Goal: Information Seeking & Learning: Compare options

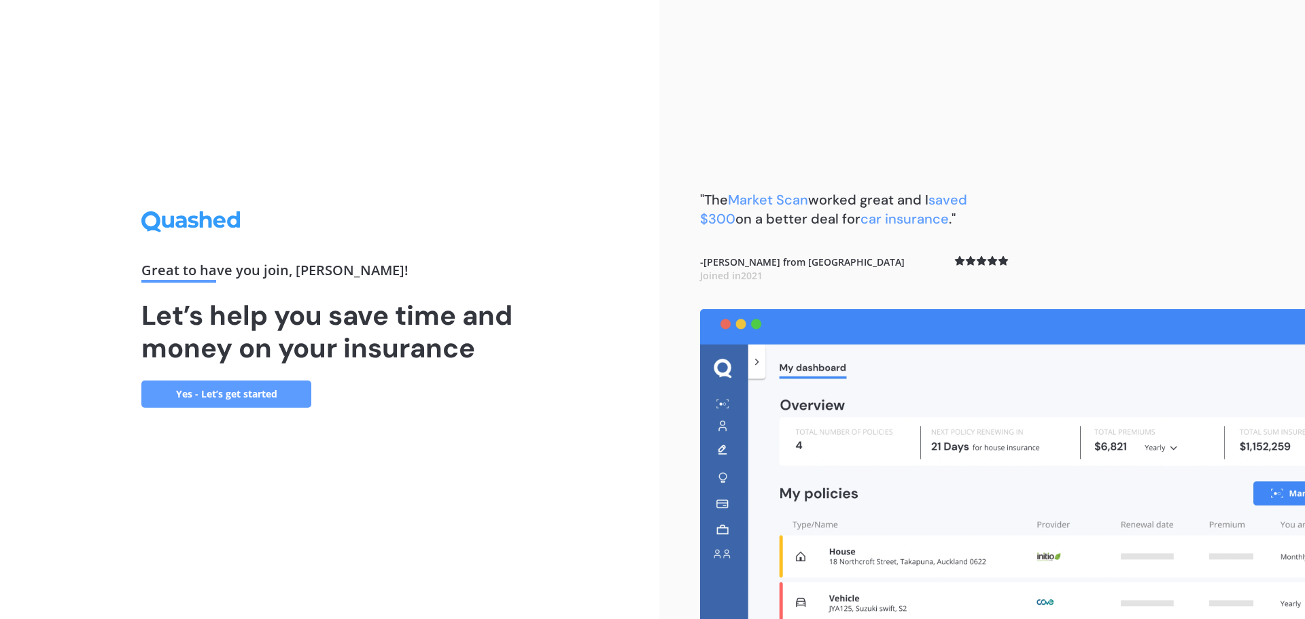
click at [263, 391] on link "Yes - Let’s get started" at bounding box center [226, 394] width 170 height 27
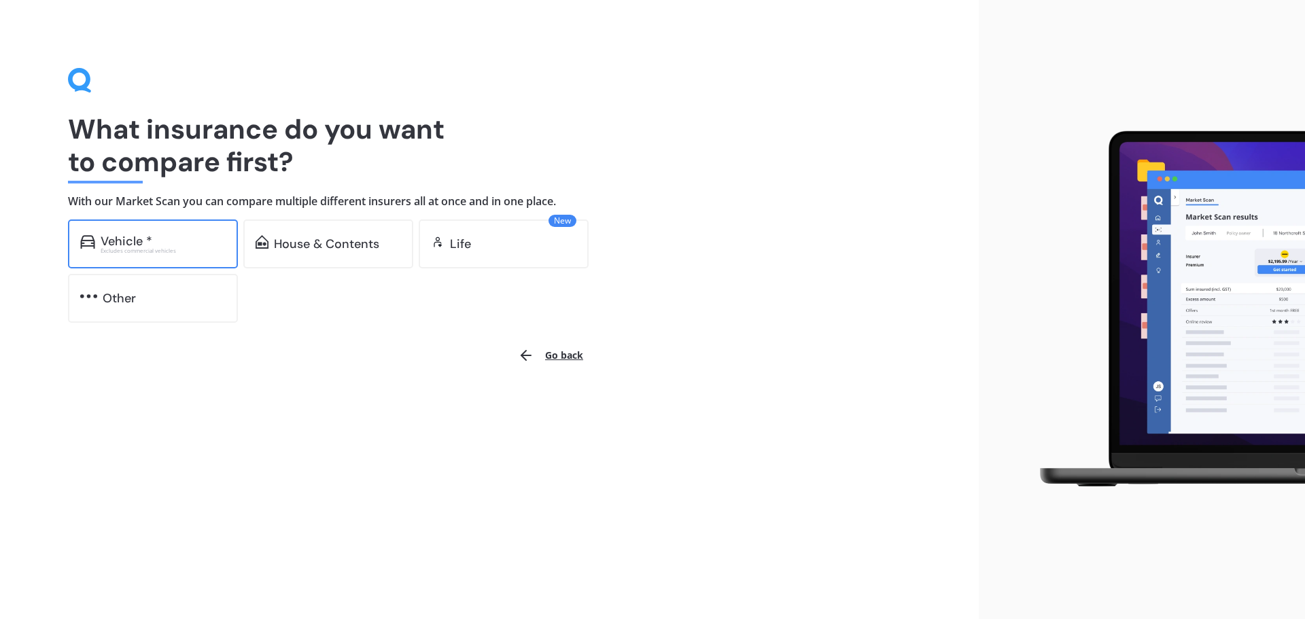
click at [169, 248] on div "Excludes commercial vehicles" at bounding box center [163, 250] width 125 height 5
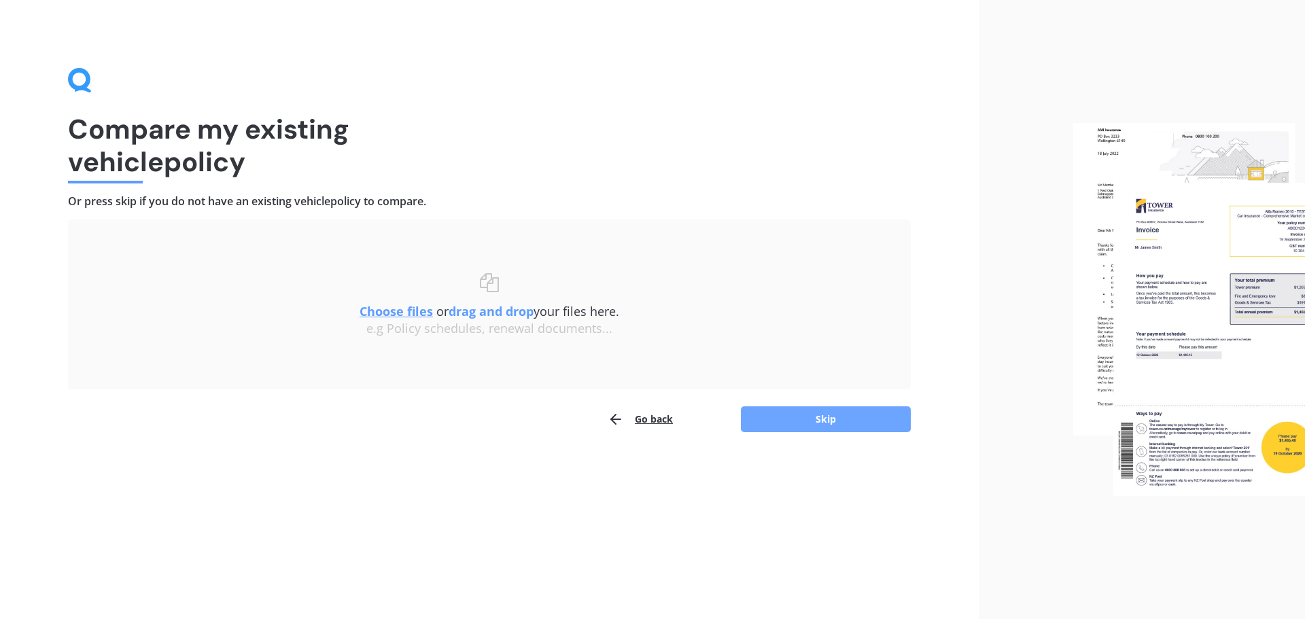
click at [818, 418] on button "Skip" at bounding box center [826, 419] width 170 height 26
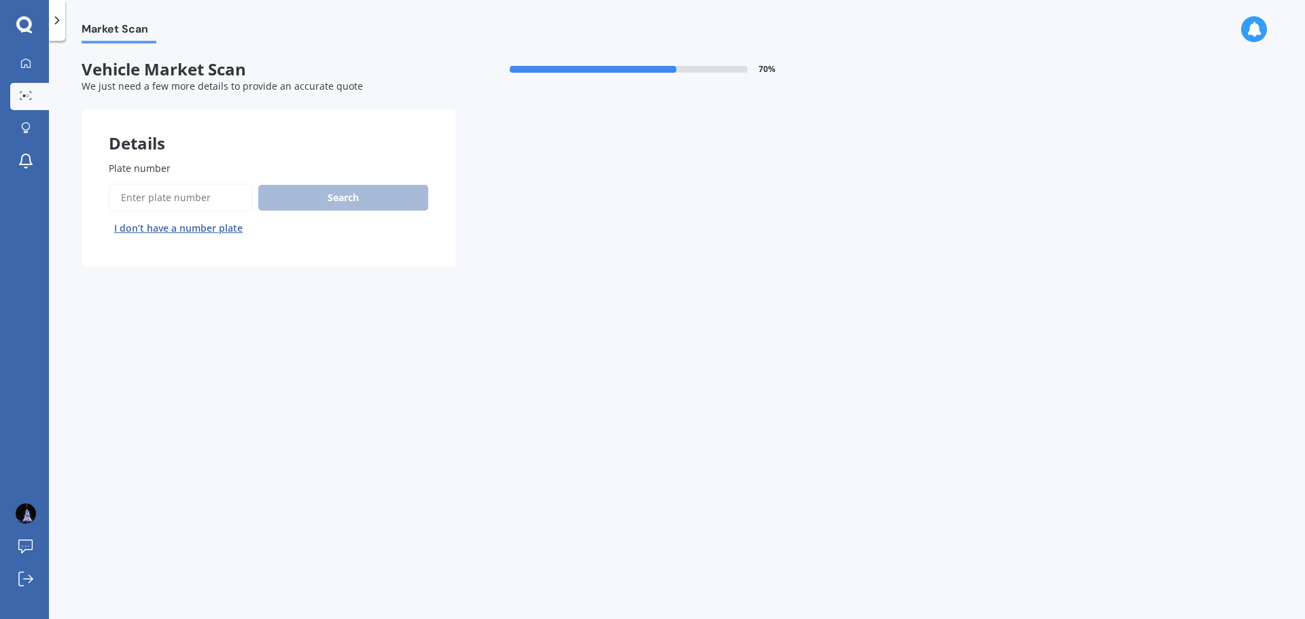
click at [207, 199] on input "Plate number" at bounding box center [181, 198] width 144 height 29
type input "kcg60"
click at [309, 190] on button "Search" at bounding box center [343, 198] width 170 height 26
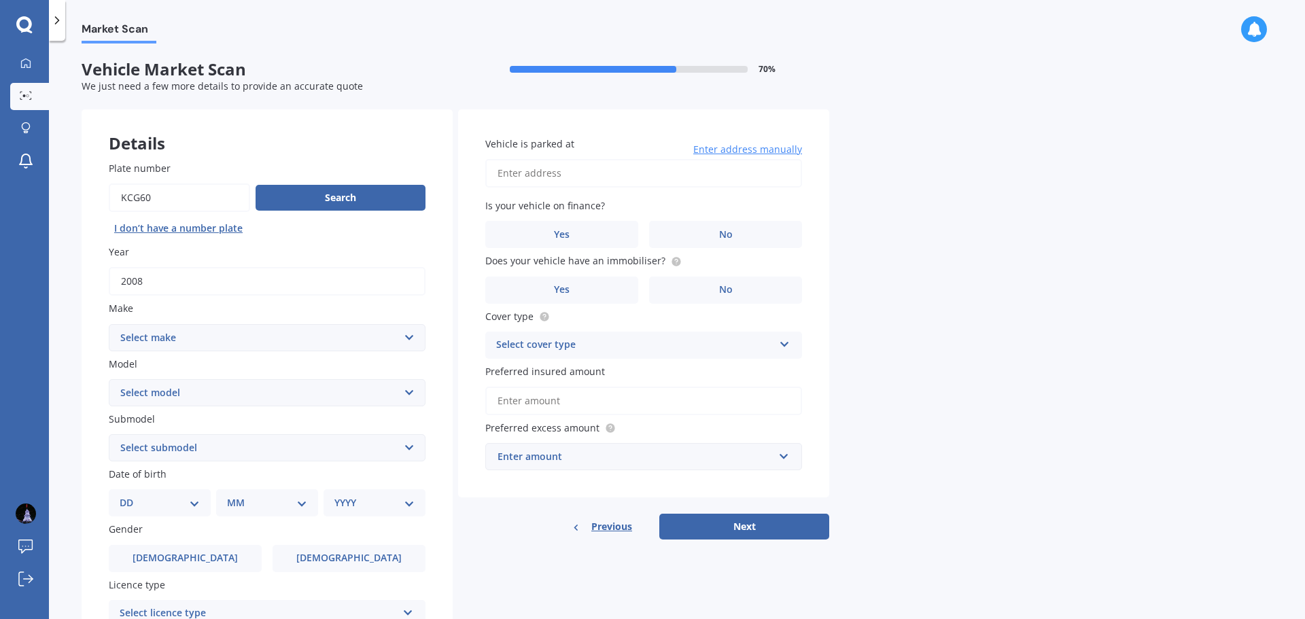
click at [411, 336] on select "Select make AC ALFA ROMEO ASTON [PERSON_NAME] AUDI AUSTIN BEDFORD Bentley BMW B…" at bounding box center [267, 337] width 317 height 27
select select "MERCEDES BENZ"
click at [109, 324] on select "Select make AC ALFA ROMEO ASTON [PERSON_NAME] AUDI AUSTIN BEDFORD Bentley BMW B…" at bounding box center [267, 337] width 317 height 27
click at [406, 389] on select "Select model 190 200 220 230 240 250 260 280 300 320 350 380 400 420 450 500 55…" at bounding box center [267, 392] width 317 height 27
select select "C200"
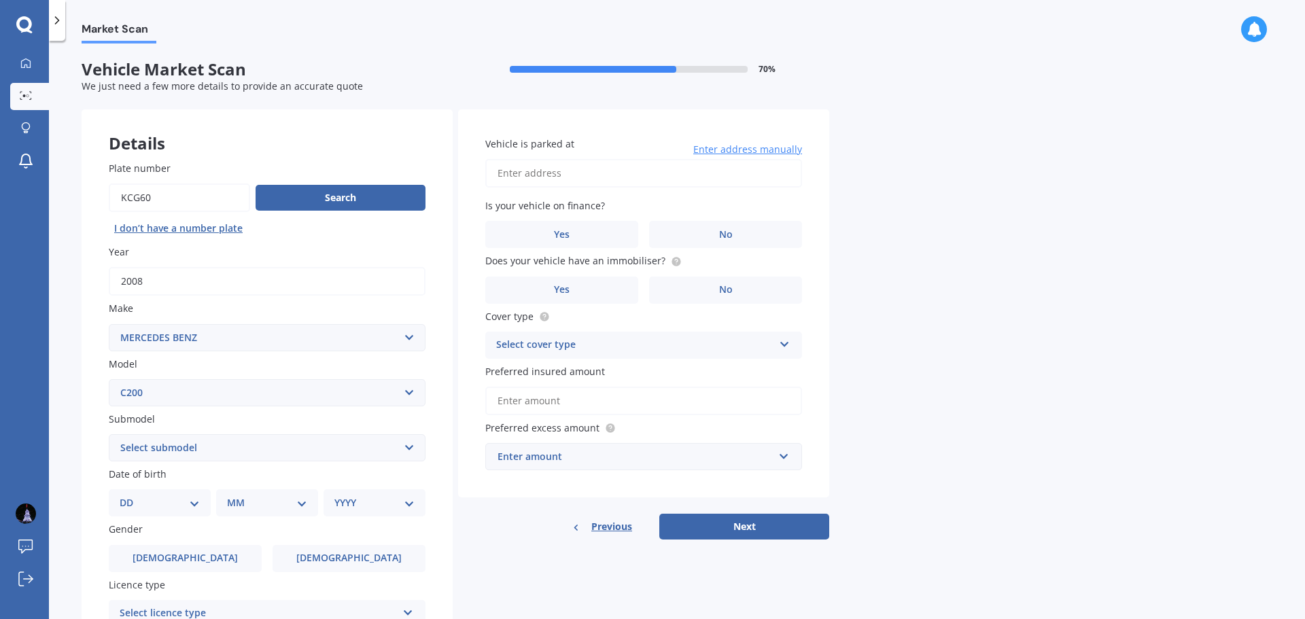
click at [109, 379] on select "Select model 190 200 220 230 240 250 260 280 300 320 350 380 400 420 450 500 55…" at bounding box center [267, 392] width 317 height 27
click at [409, 447] on select "Select submodel Sedan 4dr 9G Tronic 9sp 1.5T/15.0kW Piston - Elec" at bounding box center [267, 447] width 317 height 27
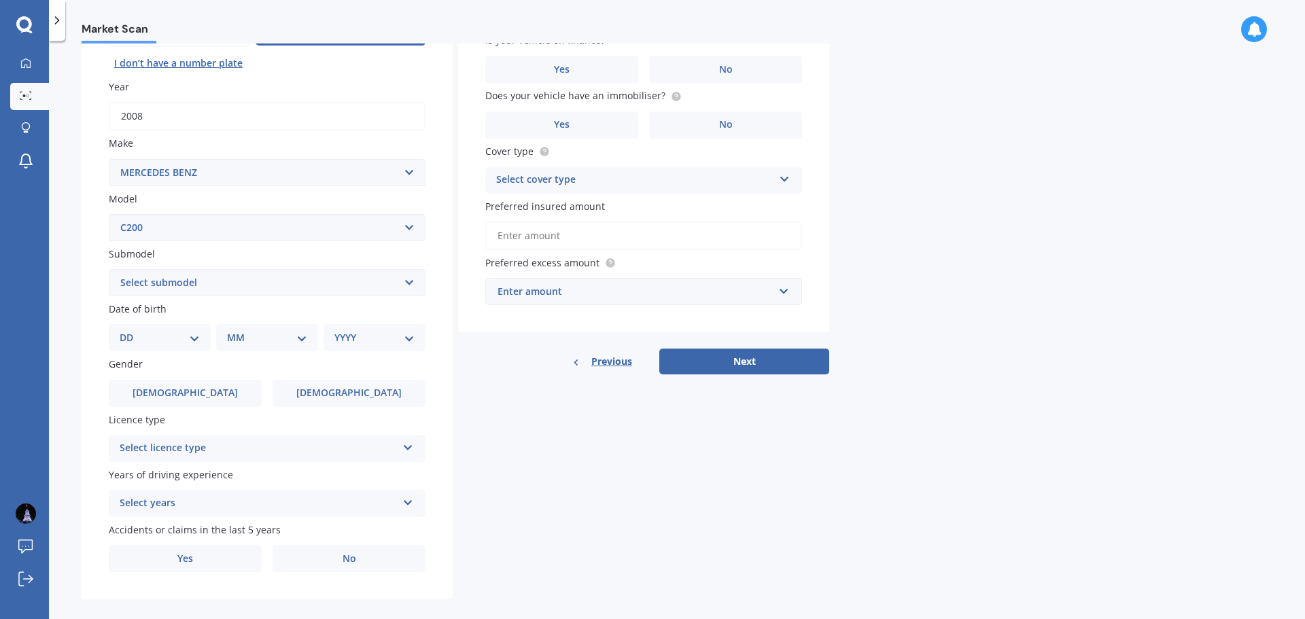
scroll to position [181, 0]
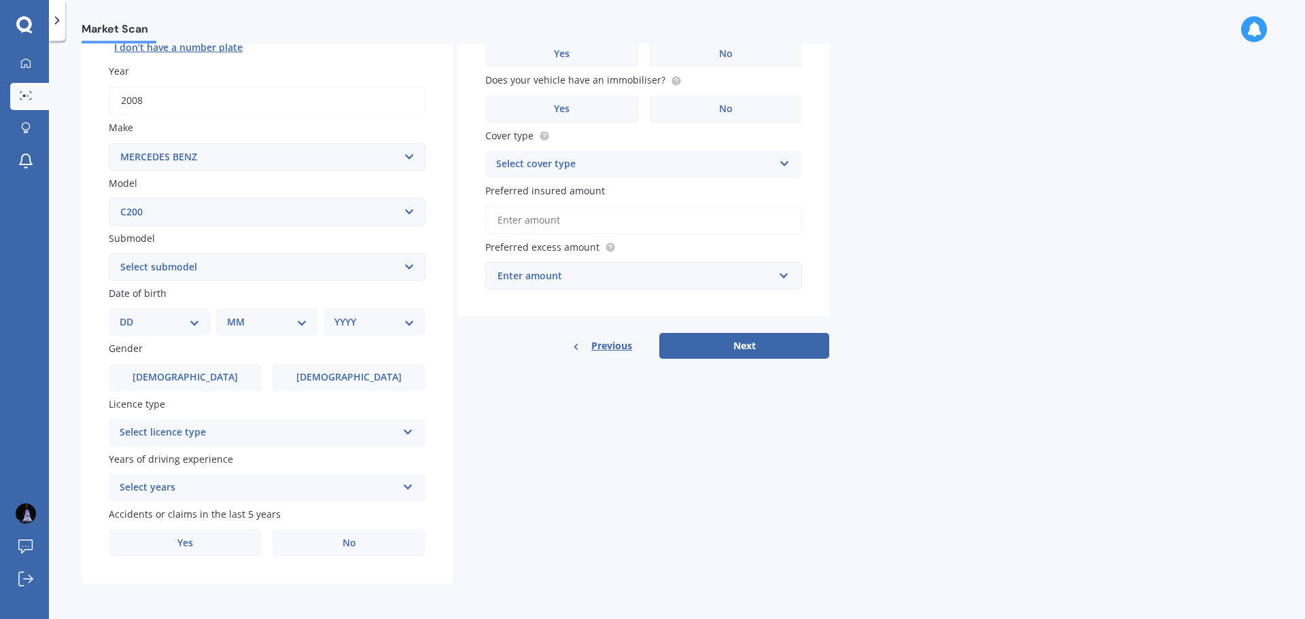
click at [408, 264] on select "Select submodel Sedan 4dr 9G Tronic 9sp 1.5T/15.0kW Piston - Elec" at bounding box center [267, 267] width 317 height 27
click at [406, 205] on select "Select model 190 200 220 230 240 250 260 280 300 320 350 380 400 420 450 500 55…" at bounding box center [267, 211] width 317 height 27
click at [109, 198] on select "Select model 190 200 220 230 240 250 260 280 300 320 350 380 400 420 450 500 55…" at bounding box center [267, 211] width 317 height 27
click at [407, 264] on select "Select submodel Sedan 4dr 9G Tronic 9sp 1.5T/15.0kW Piston - Elec" at bounding box center [267, 267] width 317 height 27
select select "SEDAN 4DR 9G TRONIC 9SP 1.5T/15.0KW PISTON - ELEC"
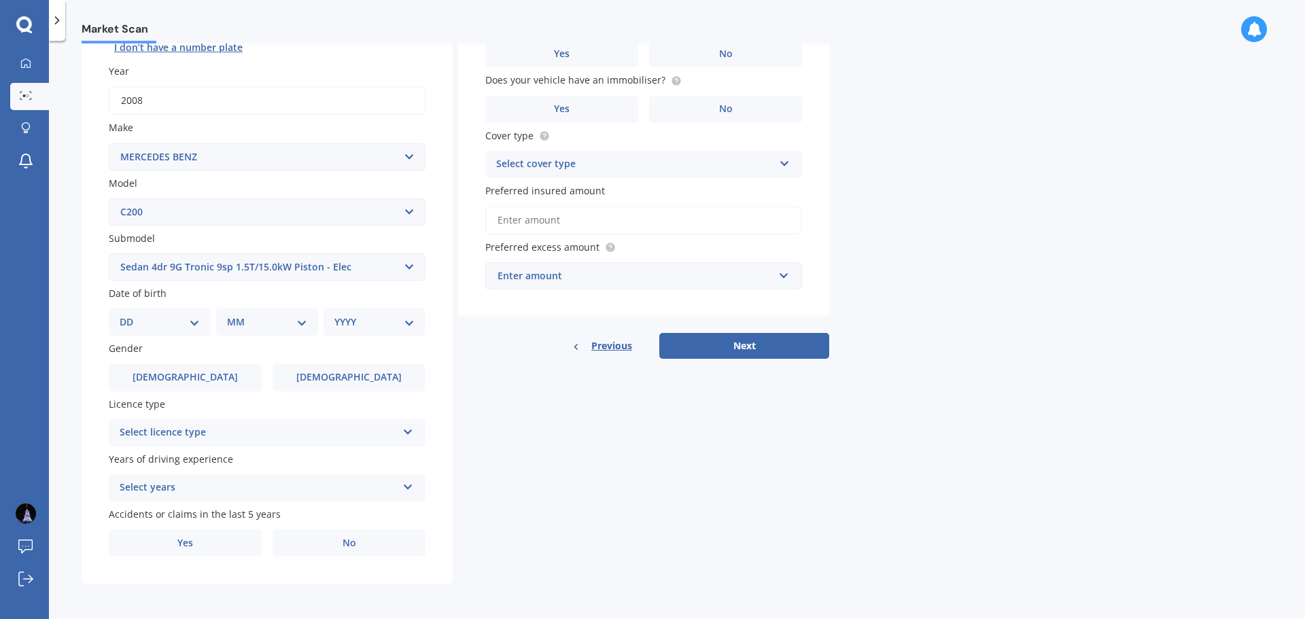
click at [109, 254] on select "Select submodel Sedan 4dr 9G Tronic 9sp 1.5T/15.0kW Piston - Elec" at bounding box center [267, 267] width 317 height 27
click at [412, 211] on select "Select model 190 200 220 230 240 250 260 280 300 320 350 380 400 420 450 500 55…" at bounding box center [267, 211] width 317 height 27
select select "200"
click at [109, 198] on select "Select model 190 200 220 230 240 250 260 280 300 320 350 380 400 420 450 500 55…" at bounding box center [267, 211] width 317 height 27
select select
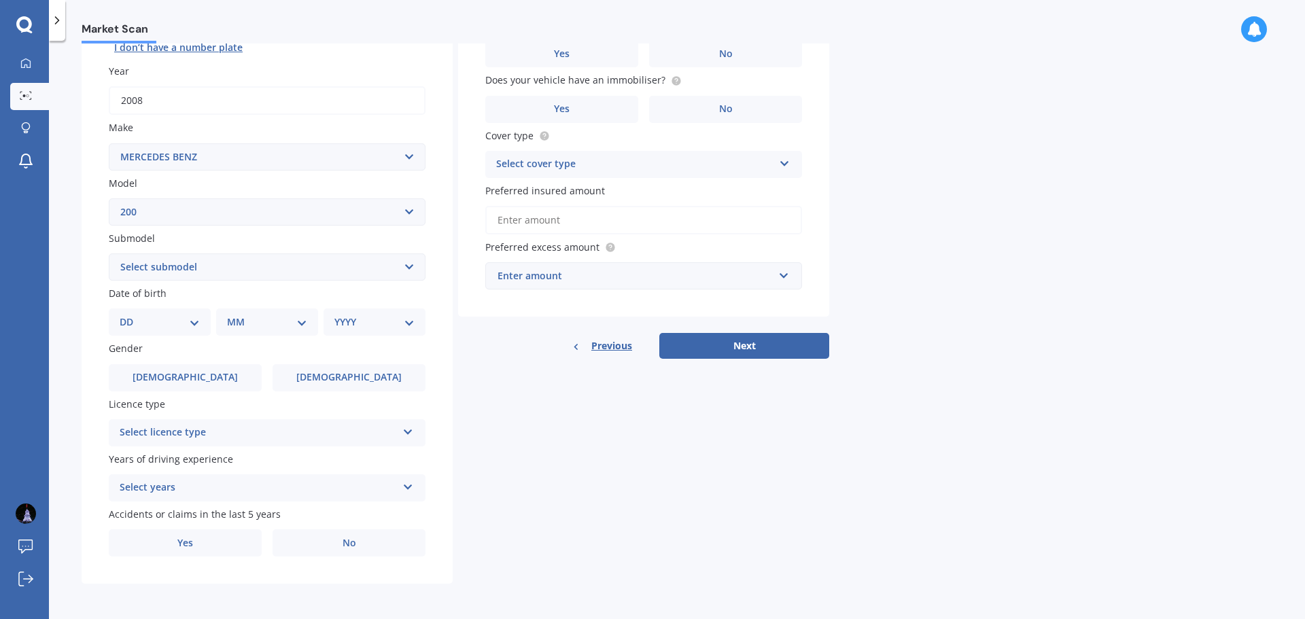
click at [409, 265] on select "Select submodel (All) D" at bounding box center [267, 267] width 317 height 27
click at [407, 266] on select "Select submodel (All) D" at bounding box center [267, 267] width 317 height 27
click at [409, 211] on select "Select model 190 200 220 230 240 250 260 280 300 320 350 380 400 420 450 500 55…" at bounding box center [267, 211] width 317 height 27
select select "C200"
click at [109, 198] on select "Select model 190 200 220 230 240 250 260 280 300 320 350 380 400 420 450 500 55…" at bounding box center [267, 211] width 317 height 27
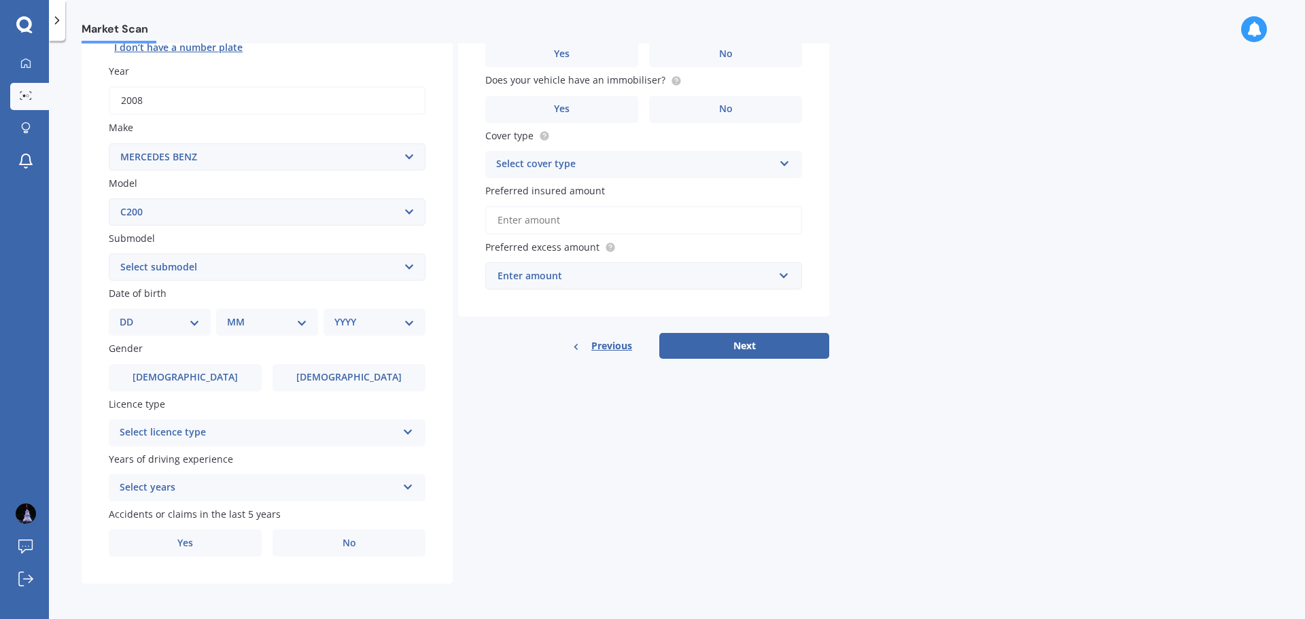
click at [218, 103] on input "2008" at bounding box center [267, 100] width 317 height 29
click at [196, 319] on select "DD 01 02 03 04 05 06 07 08 09 10 11 12 13 14 15 16 17 18 19 20 21 22 23 24 25 2…" at bounding box center [160, 322] width 80 height 15
select select "14"
click at [131, 315] on select "DD 01 02 03 04 05 06 07 08 09 10 11 12 13 14 15 16 17 18 19 20 21 22 23 24 25 2…" at bounding box center [160, 322] width 80 height 15
click at [301, 320] on select "MM 01 02 03 04 05 06 07 08 09 10 11 12" at bounding box center [269, 322] width 75 height 15
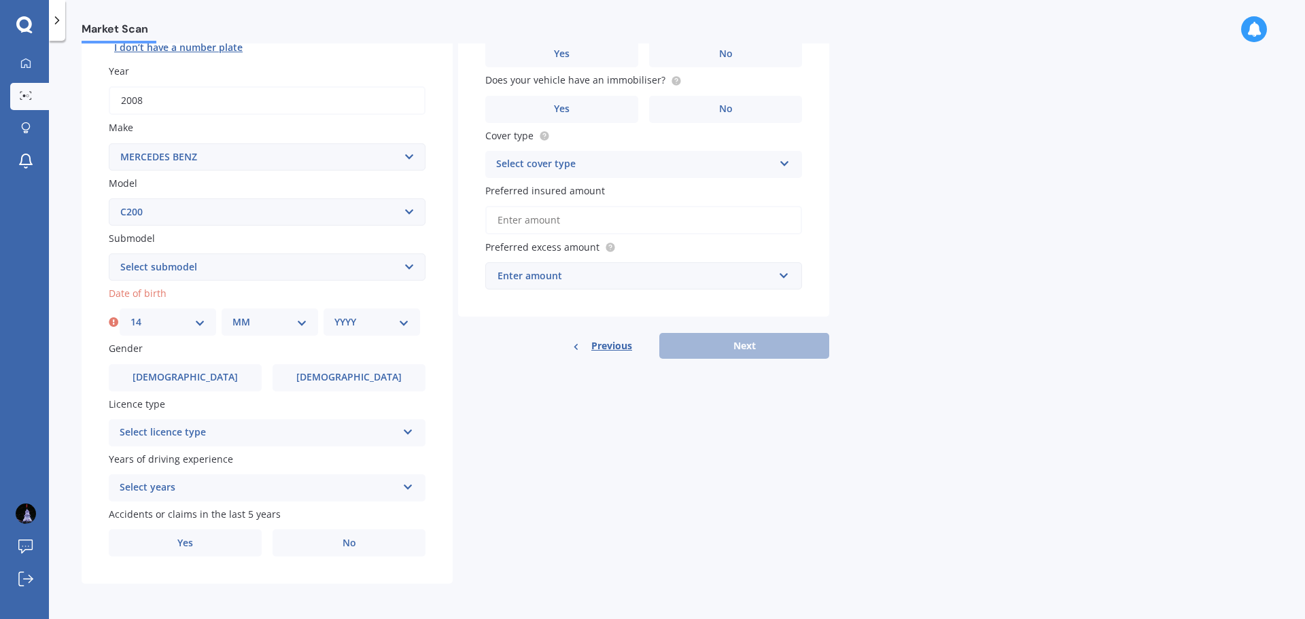
select select "07"
click at [232, 315] on select "MM 01 02 03 04 05 06 07 08 09 10 11 12" at bounding box center [269, 322] width 75 height 15
click at [401, 321] on select "YYYY 2025 2024 2023 2022 2021 2020 2019 2018 2017 2016 2015 2014 2013 2012 2011…" at bounding box center [371, 322] width 75 height 15
select select "1970"
click at [334, 315] on select "YYYY 2025 2024 2023 2022 2021 2020 2019 2018 2017 2016 2015 2014 2013 2012 2011…" at bounding box center [371, 322] width 75 height 15
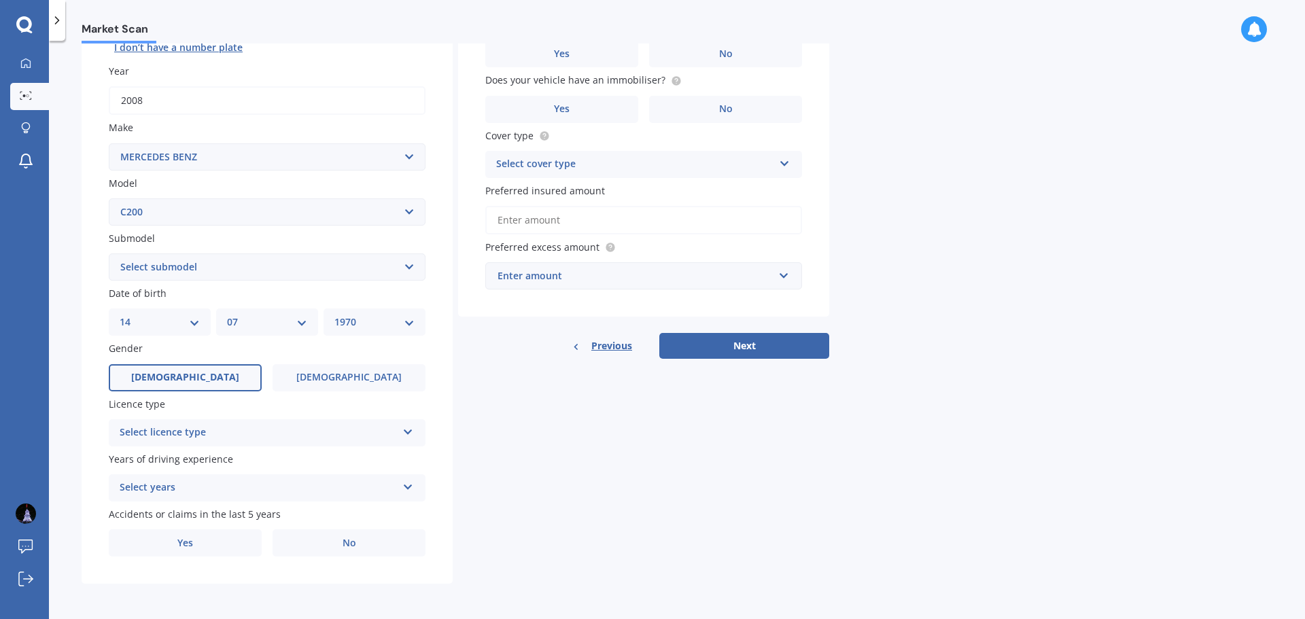
click at [202, 378] on label "[DEMOGRAPHIC_DATA]" at bounding box center [185, 377] width 153 height 27
click at [0, 0] on input "[DEMOGRAPHIC_DATA]" at bounding box center [0, 0] width 0 height 0
click at [409, 430] on icon at bounding box center [408, 430] width 12 height 10
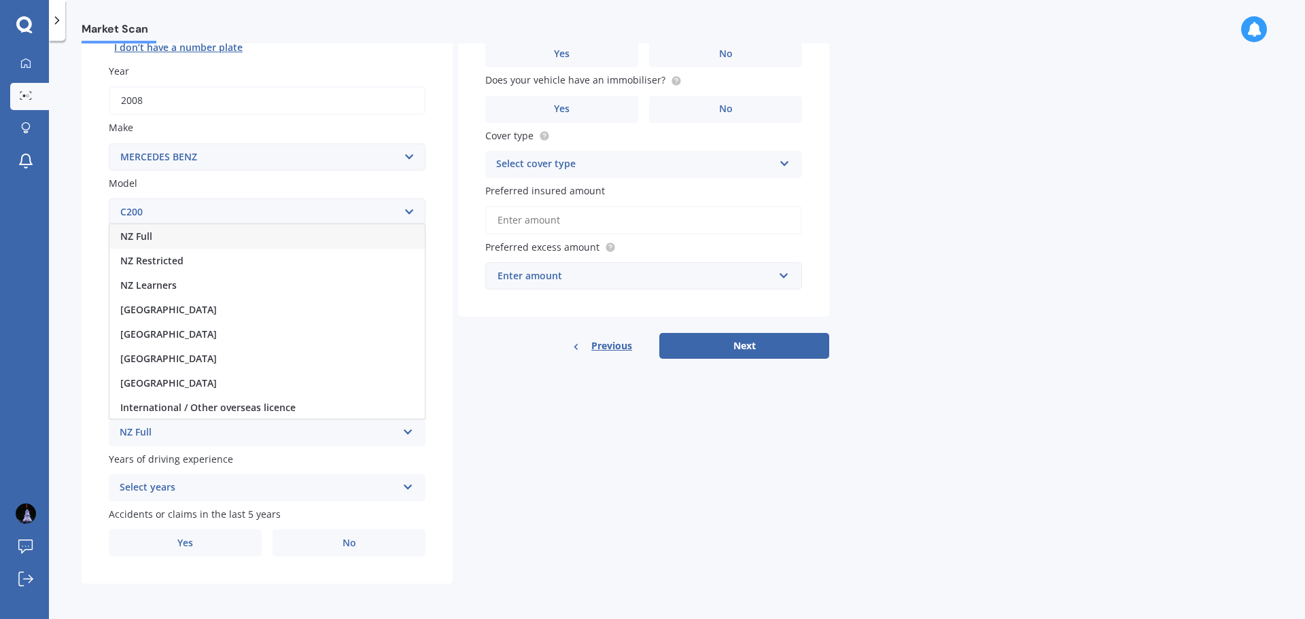
click at [135, 236] on span "NZ Full" at bounding box center [136, 236] width 32 height 13
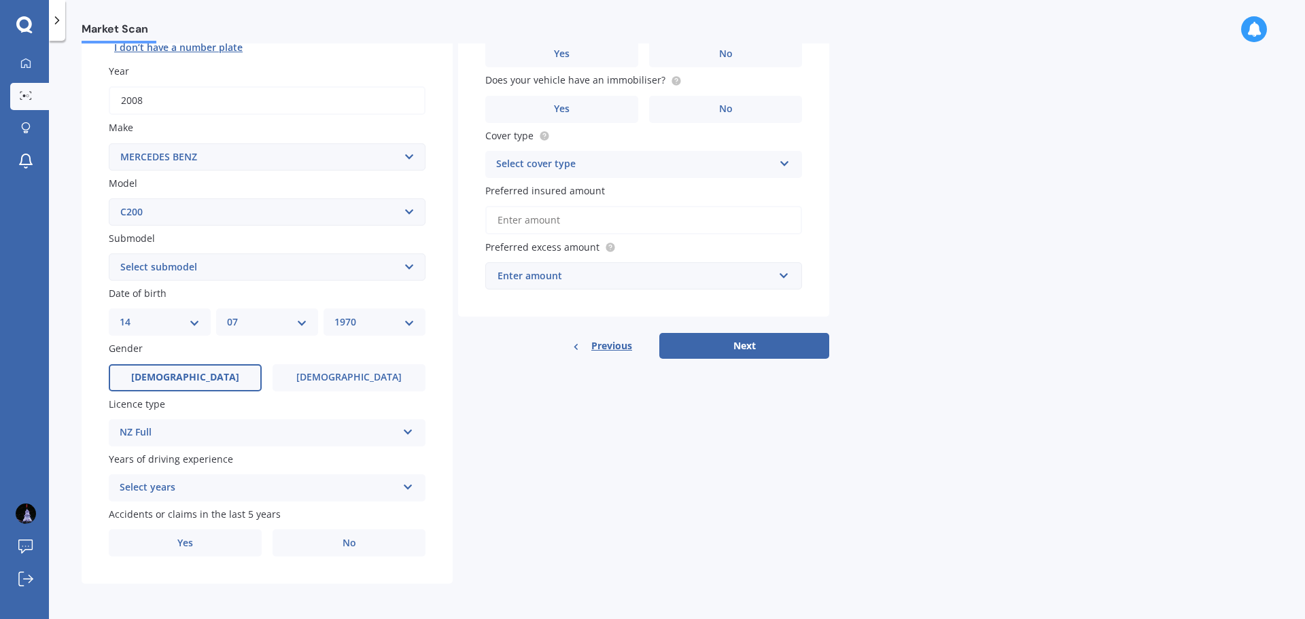
click at [407, 483] on icon at bounding box center [408, 485] width 12 height 10
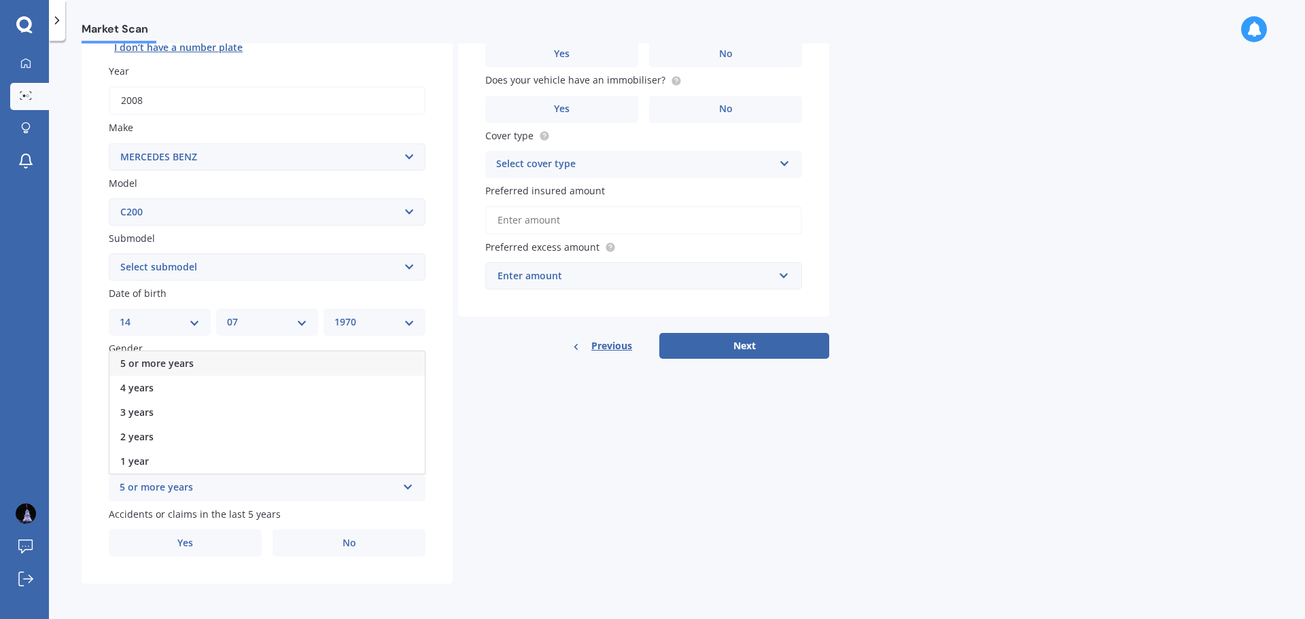
click at [173, 360] on span "5 or more years" at bounding box center [156, 363] width 73 height 13
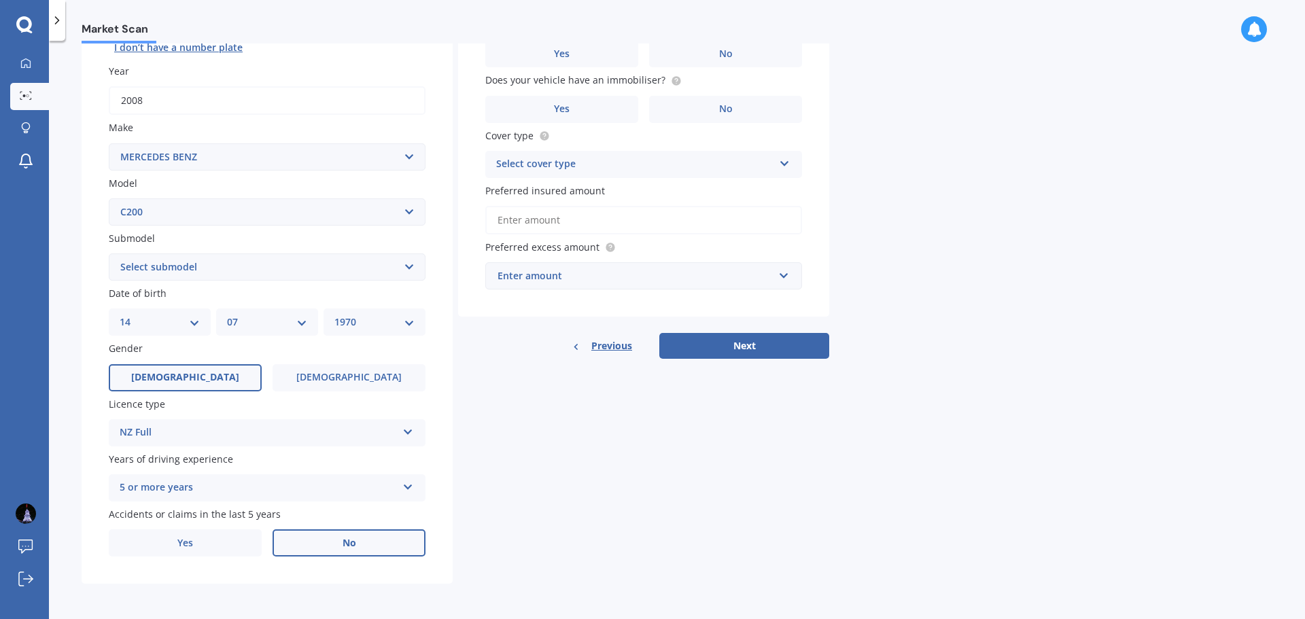
click at [329, 541] on label "No" at bounding box center [349, 543] width 153 height 27
click at [0, 0] on input "No" at bounding box center [0, 0] width 0 height 0
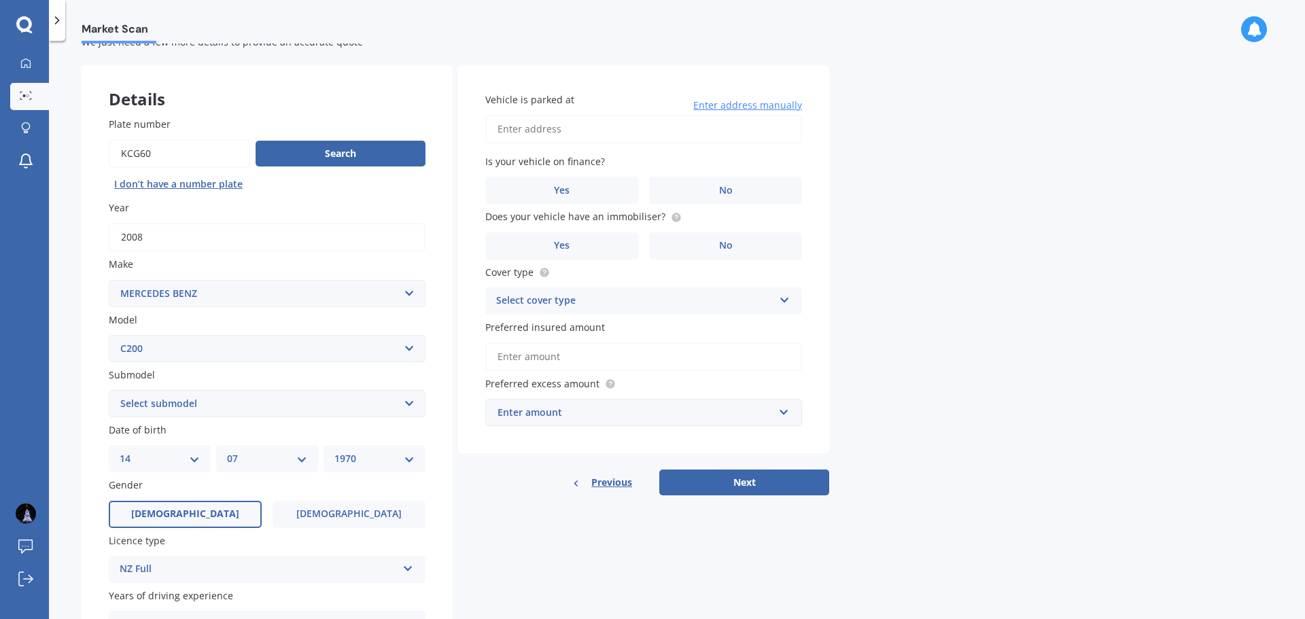
scroll to position [0, 0]
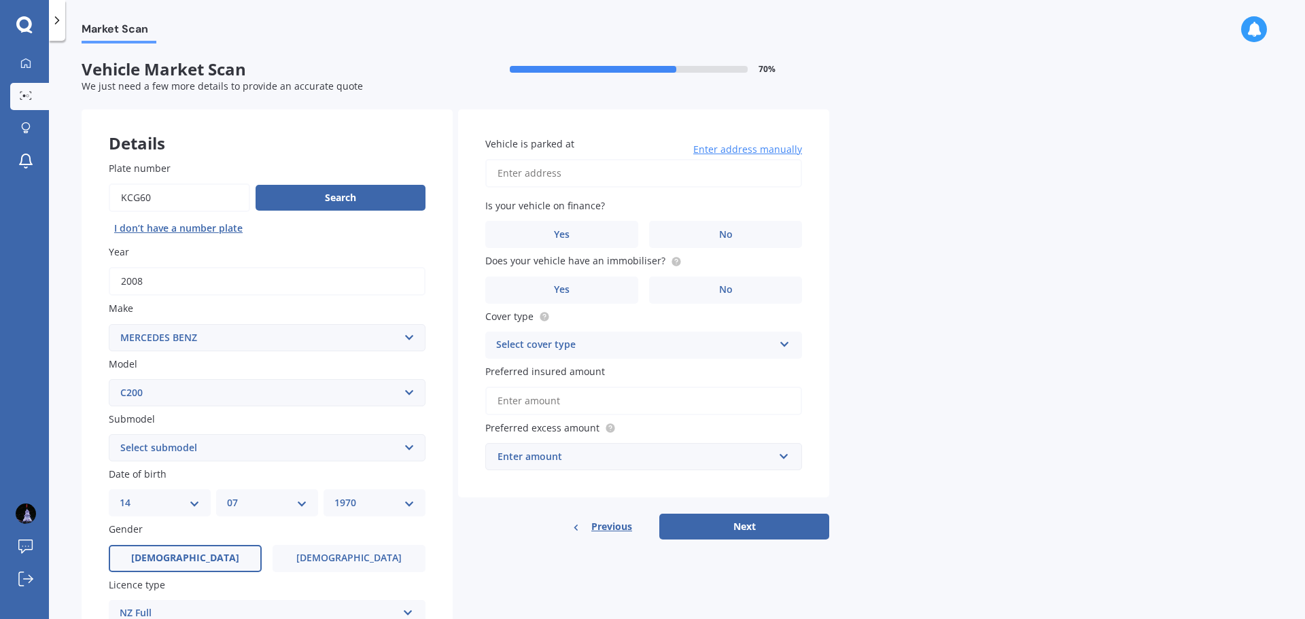
click at [554, 173] on input "Vehicle is parked at" at bounding box center [643, 173] width 317 height 29
type input "[STREET_ADDRESS] HowickAuckland Howick, Howick 2014"
click at [736, 230] on label "No" at bounding box center [725, 234] width 153 height 27
click at [0, 0] on input "No" at bounding box center [0, 0] width 0 height 0
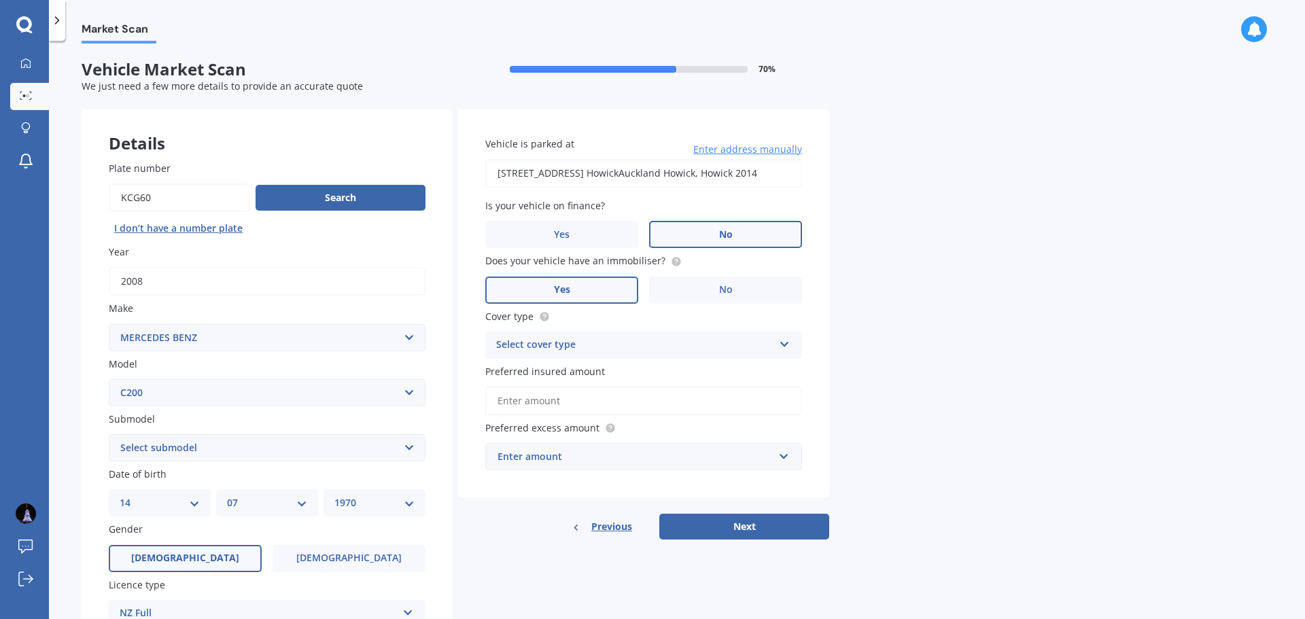
click at [578, 290] on label "Yes" at bounding box center [561, 290] width 153 height 27
click at [0, 0] on input "Yes" at bounding box center [0, 0] width 0 height 0
click at [785, 343] on icon at bounding box center [785, 342] width 12 height 10
click at [542, 371] on span "Comprehensive" at bounding box center [533, 371] width 72 height 13
click at [572, 398] on input "Preferred insured amount" at bounding box center [643, 401] width 317 height 29
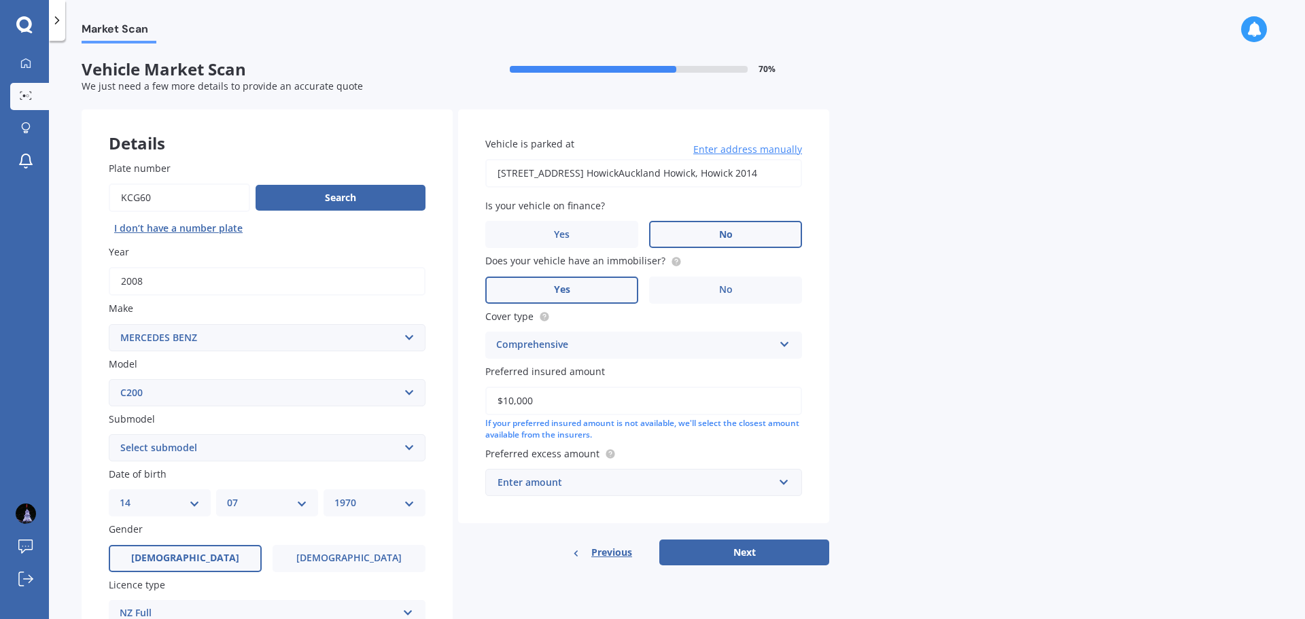
type input "$10,000"
click at [785, 480] on input "text" at bounding box center [639, 483] width 305 height 26
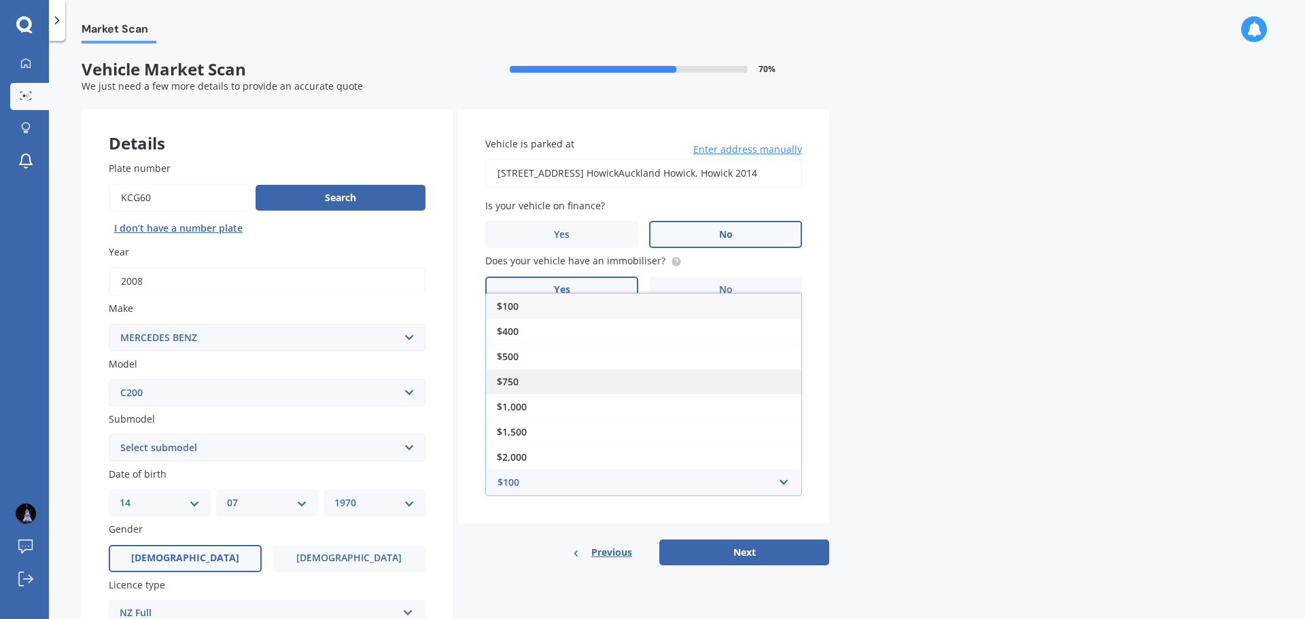
click at [527, 378] on div "$750" at bounding box center [643, 381] width 315 height 25
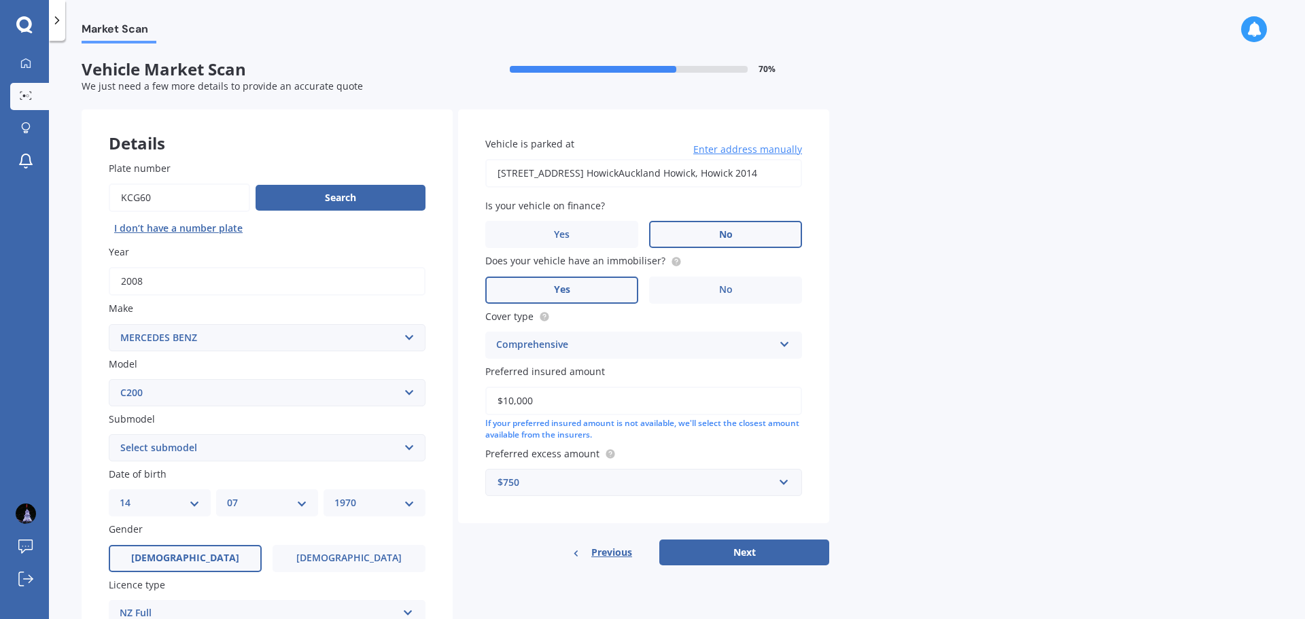
click at [756, 551] on button "Next" at bounding box center [744, 553] width 170 height 26
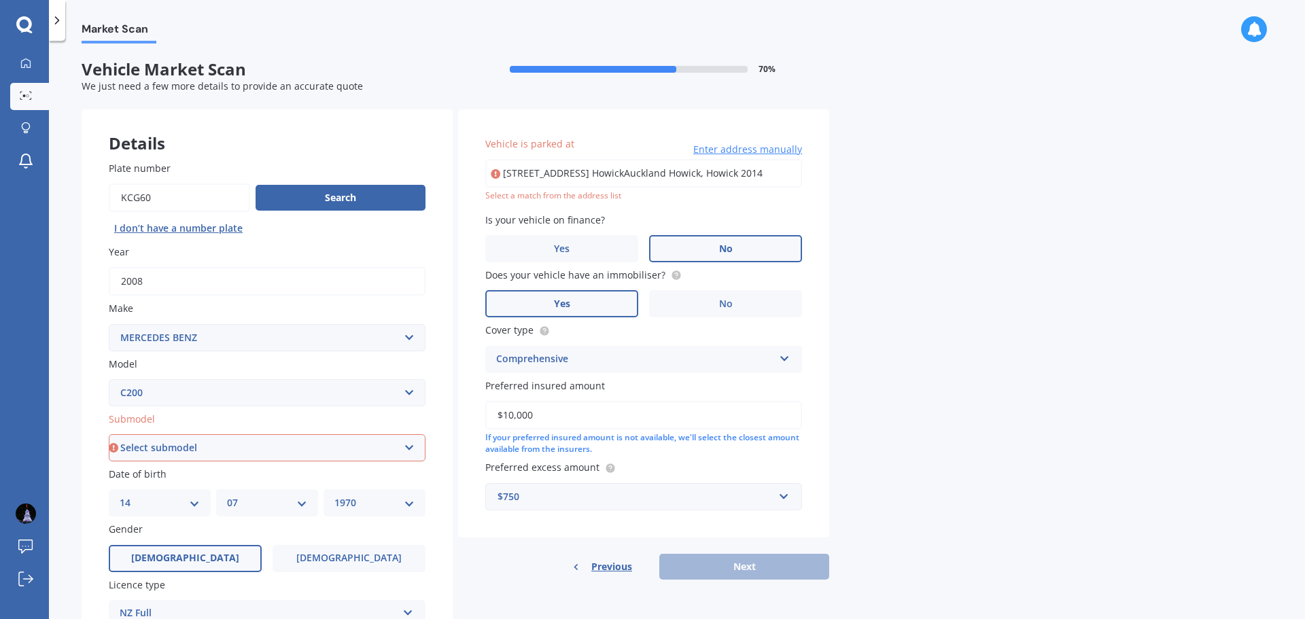
click at [587, 176] on input "[STREET_ADDRESS] HowickAuckland Howick, Howick 2014" at bounding box center [643, 173] width 317 height 29
click at [691, 167] on input "[STREET_ADDRESS] HowickAuckland Howick, Howick 2014" at bounding box center [643, 173] width 317 height 29
click at [762, 170] on input "[STREET_ADDRESS] HowickAuckland Howick, Howick 2014" at bounding box center [643, 173] width 317 height 29
type input "[STREET_ADDRESS] 2014"
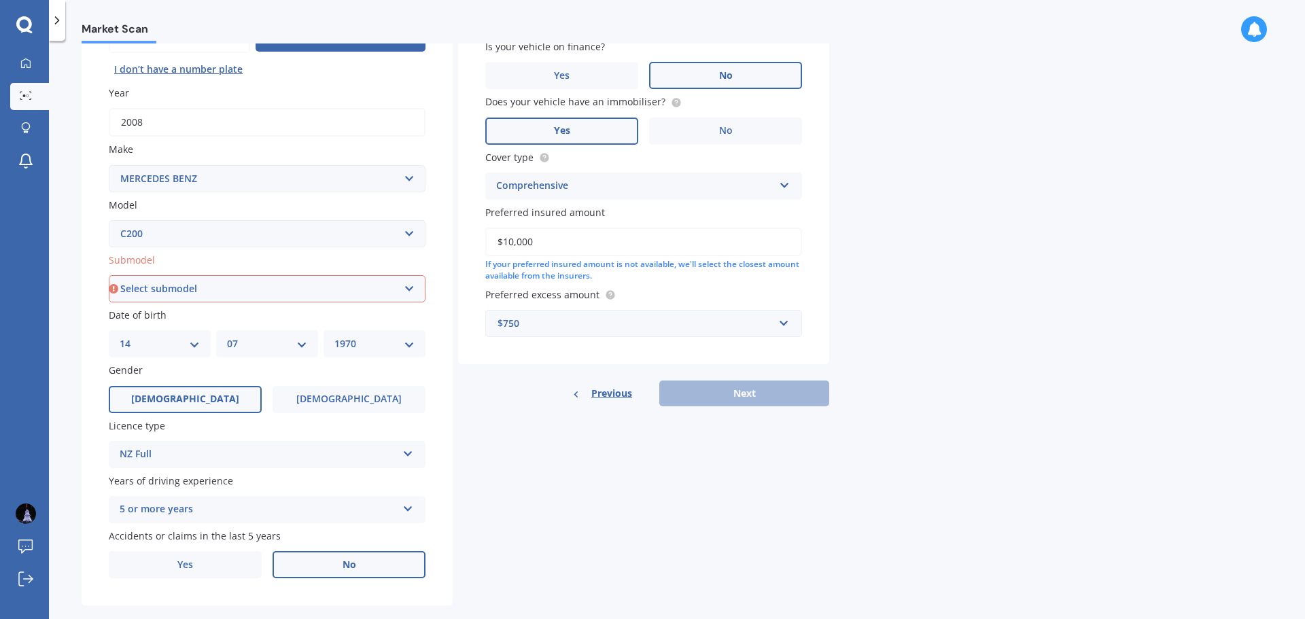
scroll to position [181, 0]
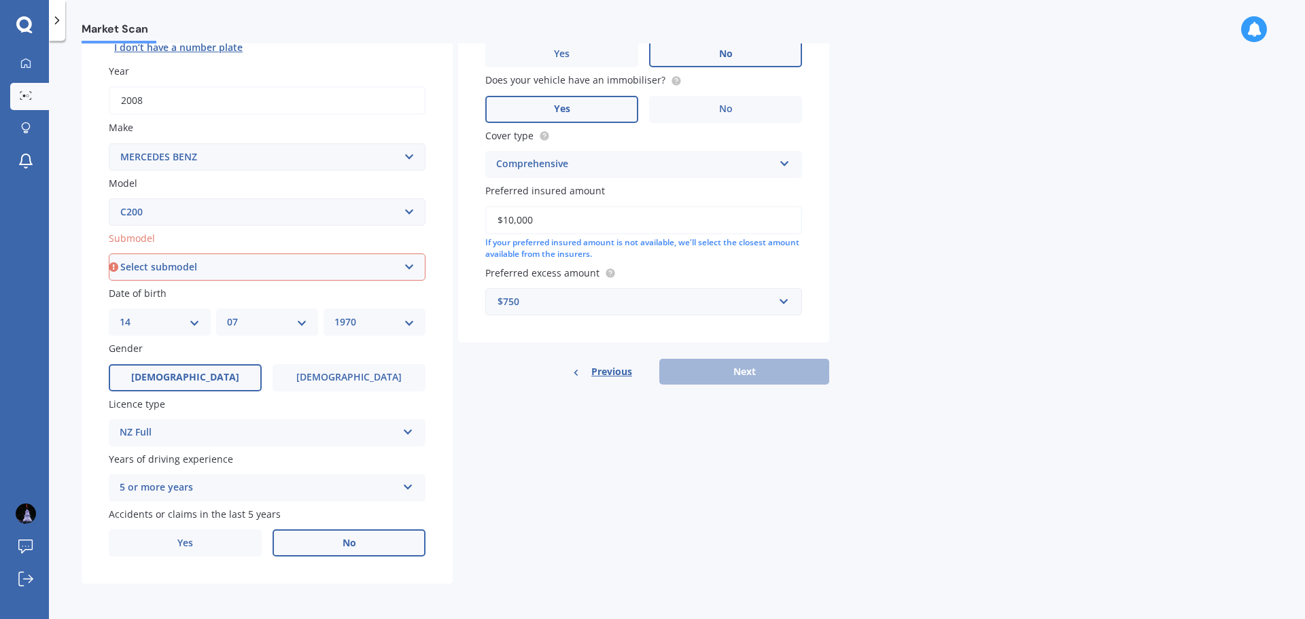
click at [410, 268] on select "Select submodel Sedan 4dr 9G Tronic 9sp 1.5T/15.0kW Piston - Elec" at bounding box center [267, 267] width 317 height 27
select select "SEDAN 4DR 9G TRONIC 9SP 1.5T/15.0KW PISTON - ELEC"
click at [109, 254] on select "Select submodel Sedan 4dr 9G Tronic 9sp 1.5T/15.0kW Piston - Elec" at bounding box center [267, 267] width 317 height 27
click at [720, 372] on button "Next" at bounding box center [744, 372] width 170 height 26
select select "14"
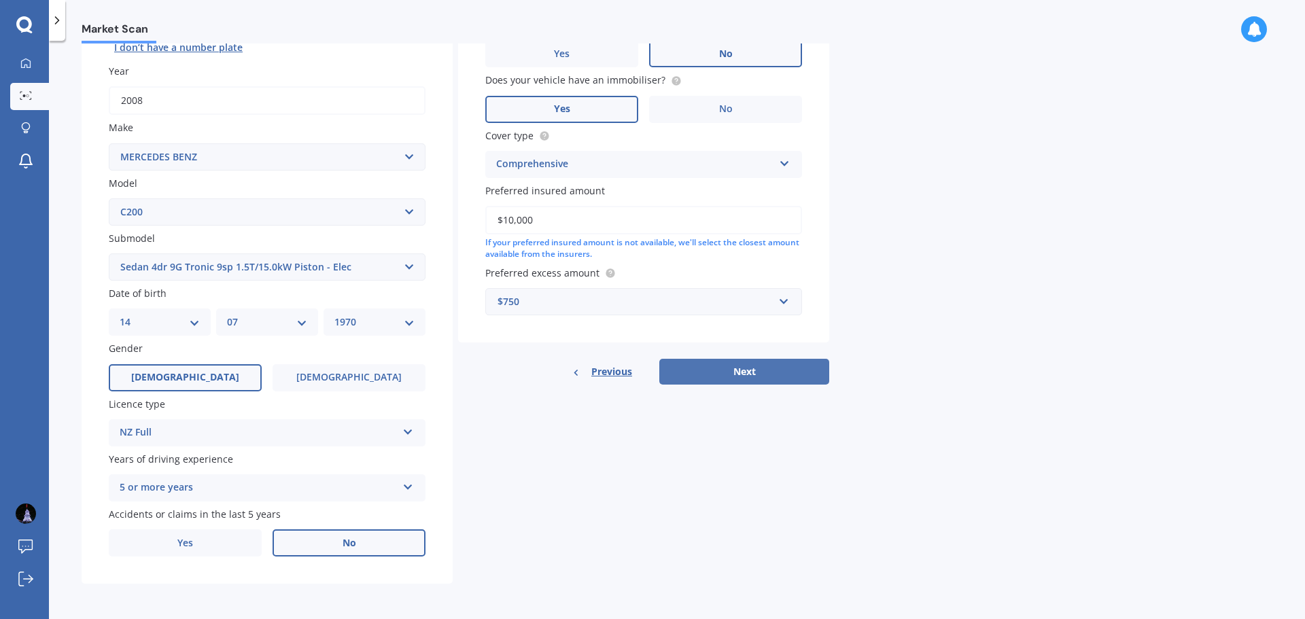
select select "07"
select select "1970"
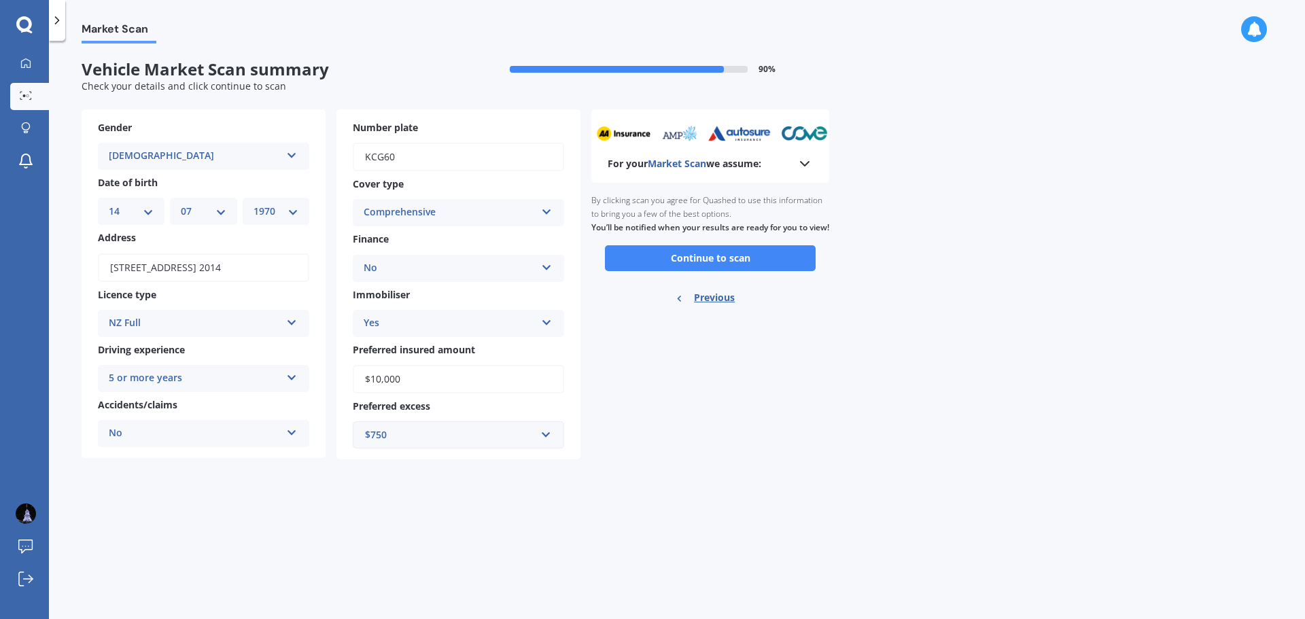
scroll to position [0, 0]
click at [680, 268] on button "Continue to scan" at bounding box center [710, 258] width 211 height 26
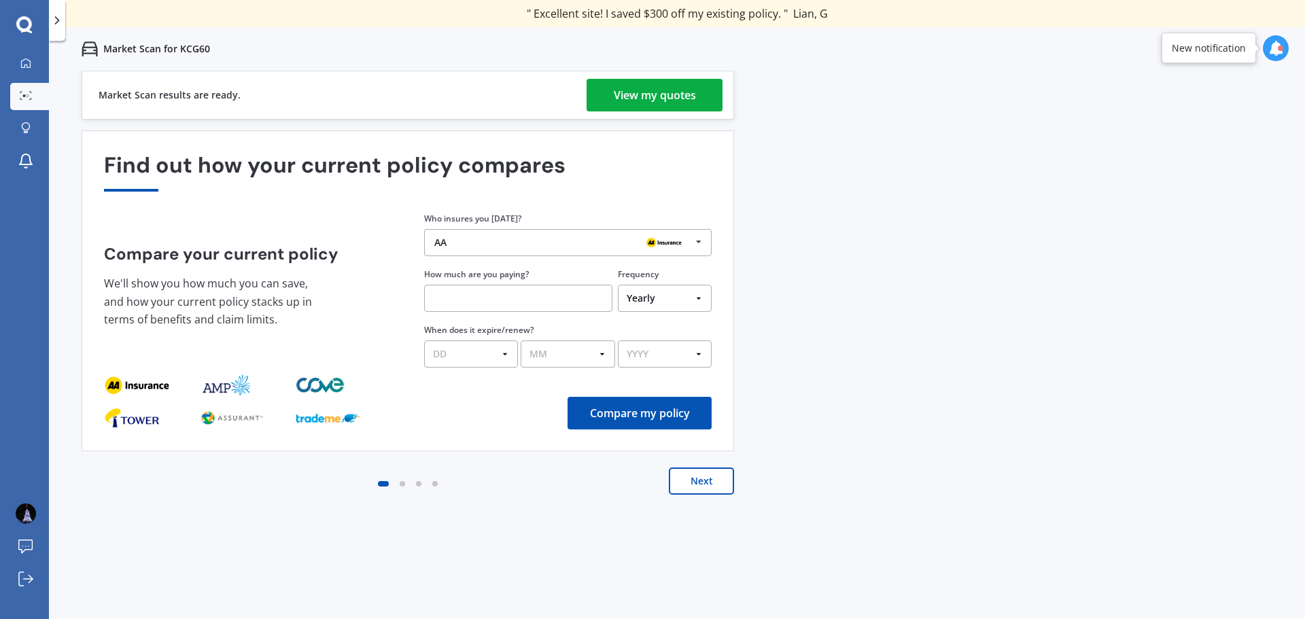
click at [468, 307] on input "text" at bounding box center [518, 298] width 188 height 27
type input "$625.72"
click at [505, 351] on select "DD 01 02 03 04 05 06 07 08 09 10 11 12 13 14 15 16 17 18 19 20 21 22 23 24 25 2…" at bounding box center [471, 354] width 94 height 27
select select "03"
click at [424, 341] on select "DD 01 02 03 04 05 06 07 08 09 10 11 12 13 14 15 16 17 18 19 20 21 22 23 24 25 2…" at bounding box center [471, 354] width 94 height 27
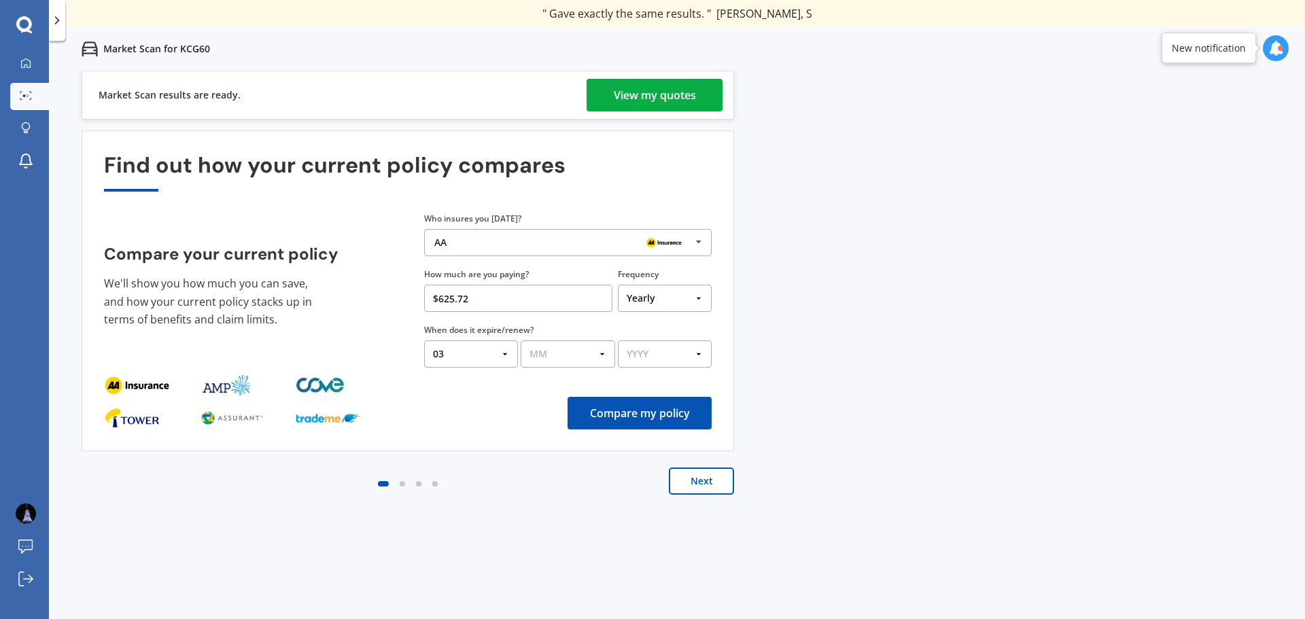
click at [602, 355] on select "MM 01 02 03 04 05 06 07 08 09 10 11 12" at bounding box center [568, 354] width 94 height 27
select select "10"
click at [521, 341] on select "MM 01 02 03 04 05 06 07 08 09 10 11 12" at bounding box center [568, 354] width 94 height 27
click at [699, 353] on select "YYYY 2026 2025 2024" at bounding box center [665, 354] width 94 height 27
select select "2025"
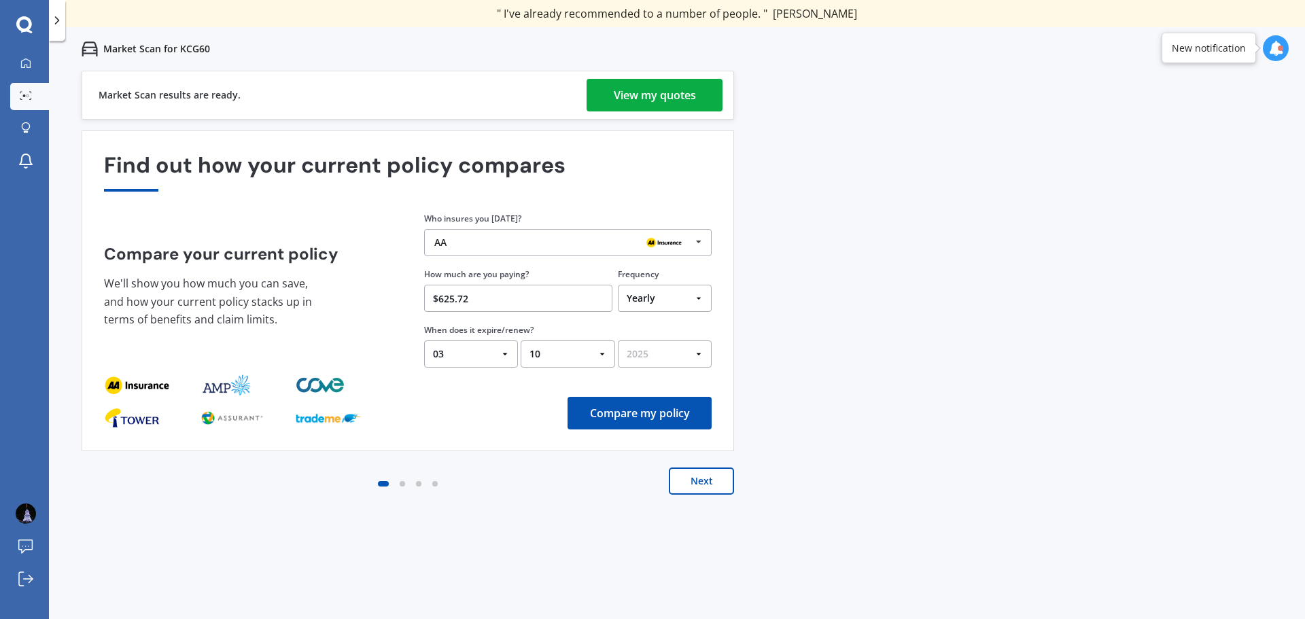
click at [618, 341] on select "YYYY 2026 2025 2024" at bounding box center [665, 354] width 94 height 27
click at [640, 405] on button "Compare my policy" at bounding box center [640, 413] width 144 height 33
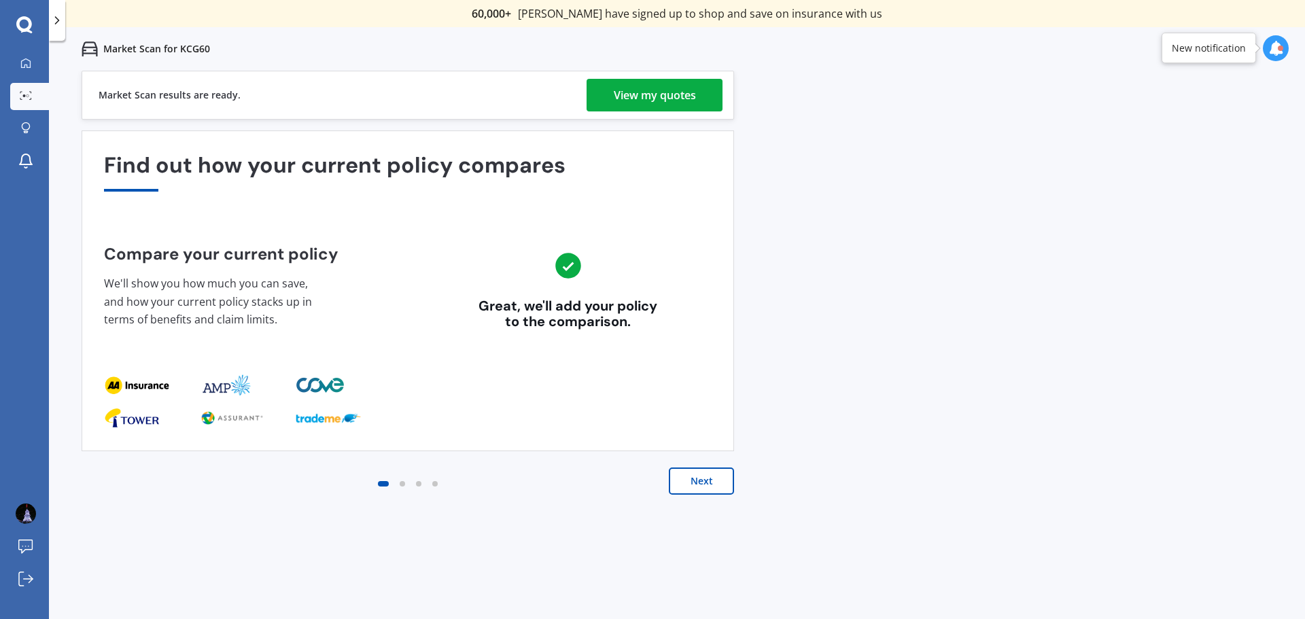
click at [704, 477] on button "Next" at bounding box center [701, 481] width 65 height 27
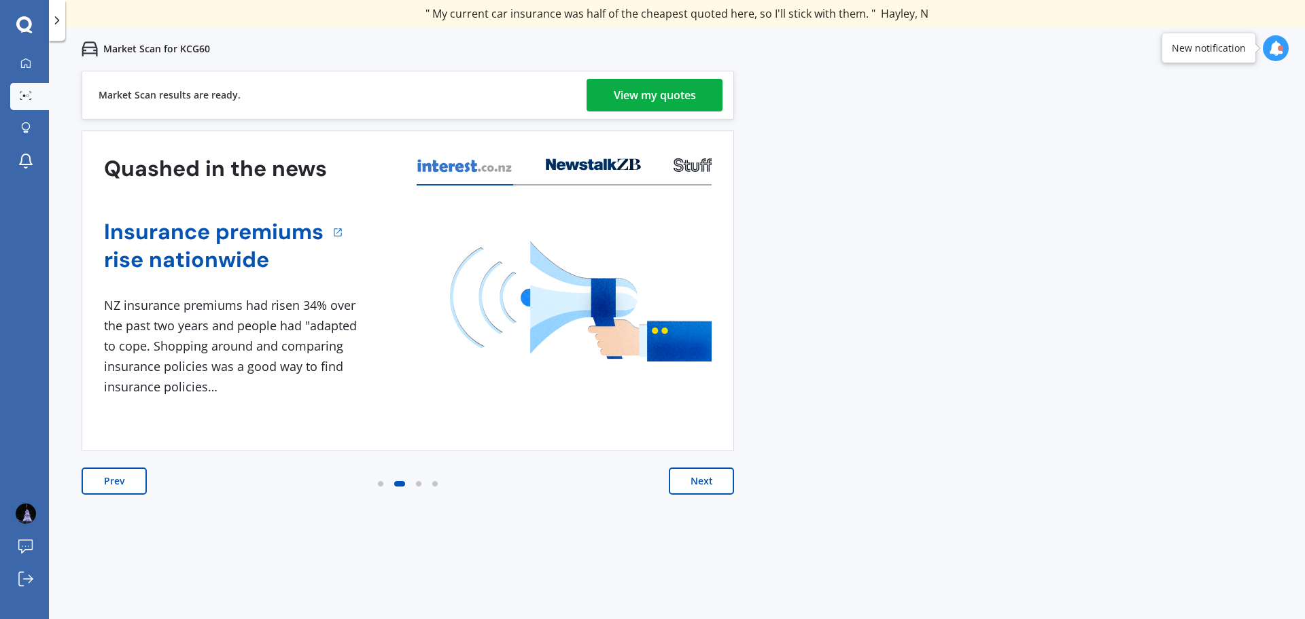
click at [706, 482] on button "Next" at bounding box center [701, 481] width 65 height 27
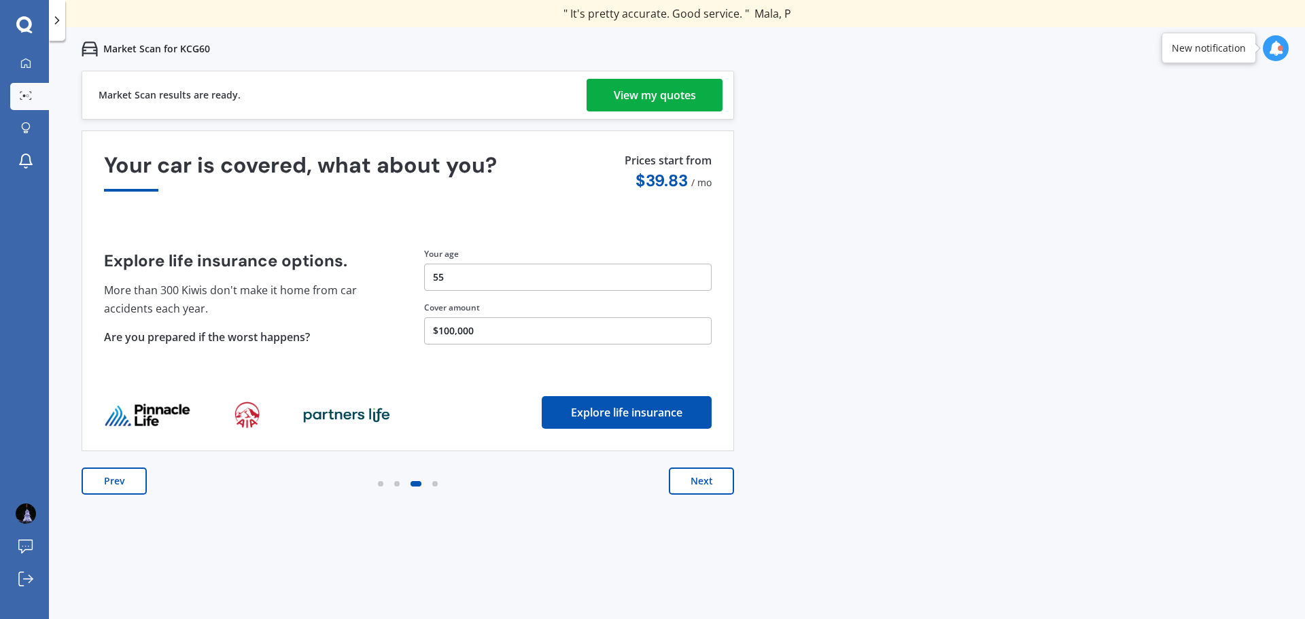
click at [708, 481] on button "Next" at bounding box center [701, 481] width 65 height 27
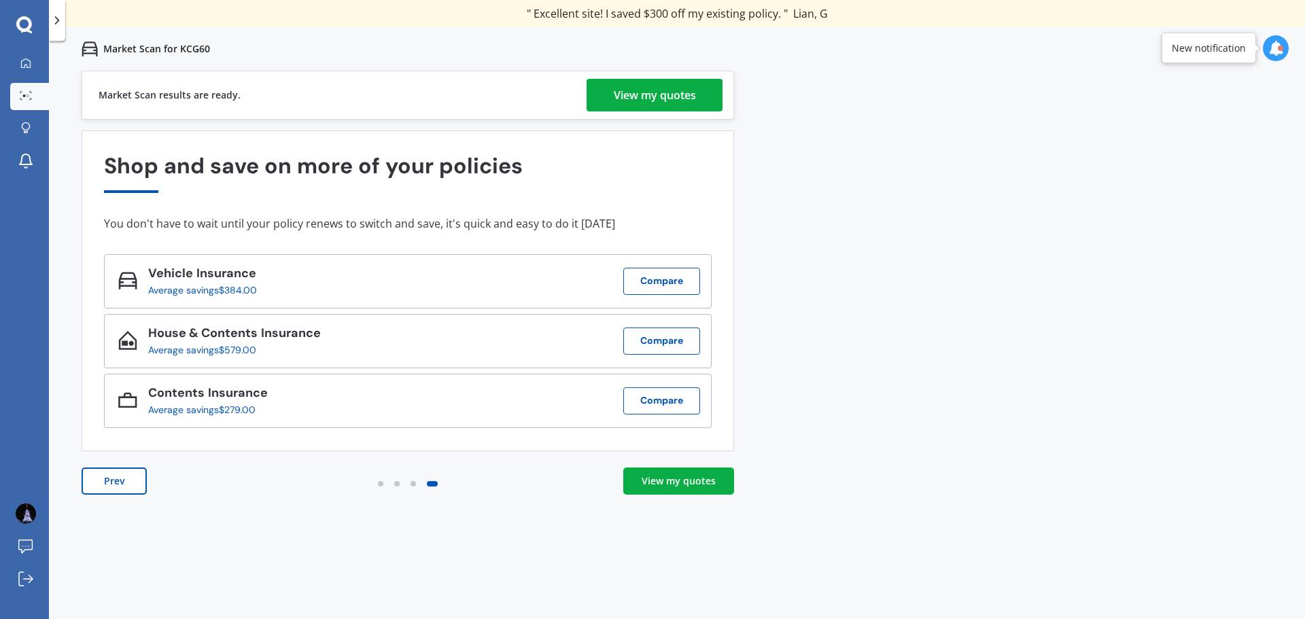
click at [655, 97] on div "View my quotes" at bounding box center [655, 95] width 82 height 33
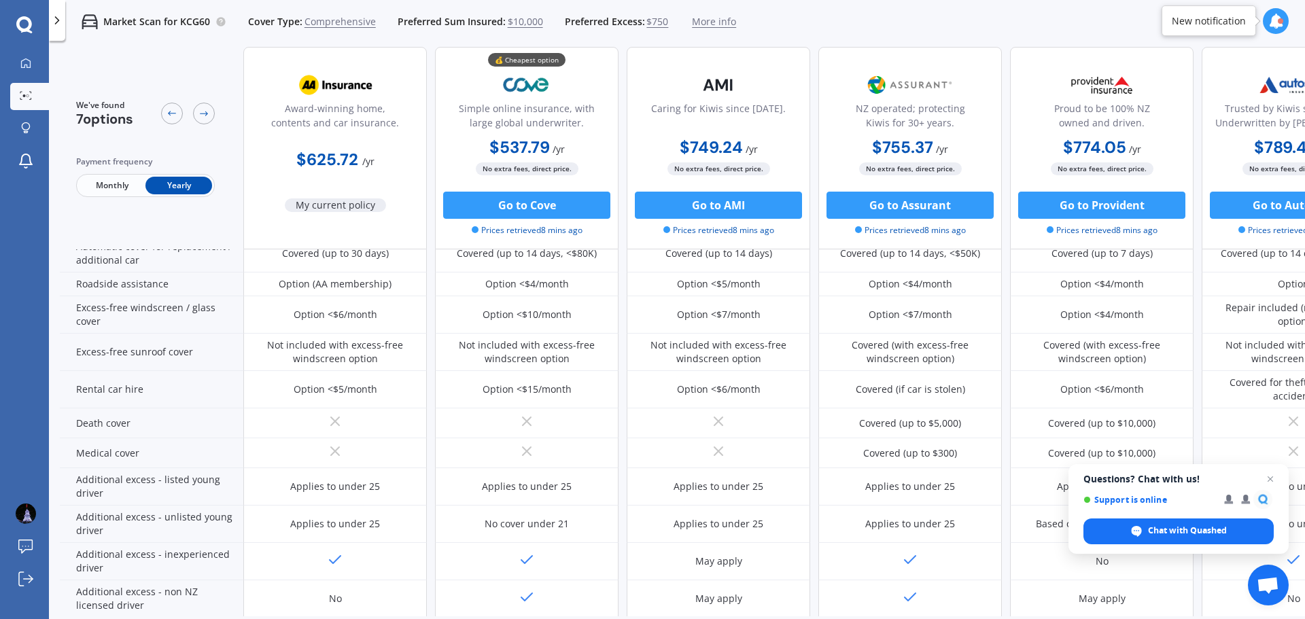
scroll to position [551, 0]
